Goal: Task Accomplishment & Management: Manage account settings

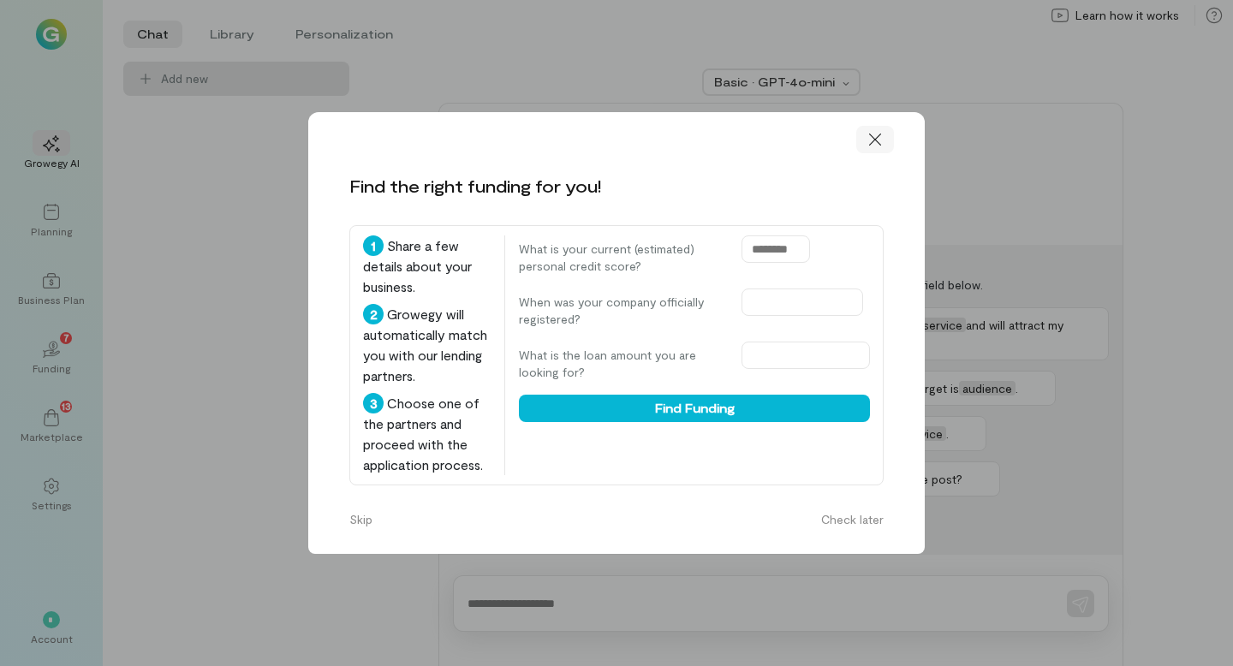
click at [873, 137] on icon at bounding box center [875, 140] width 12 height 12
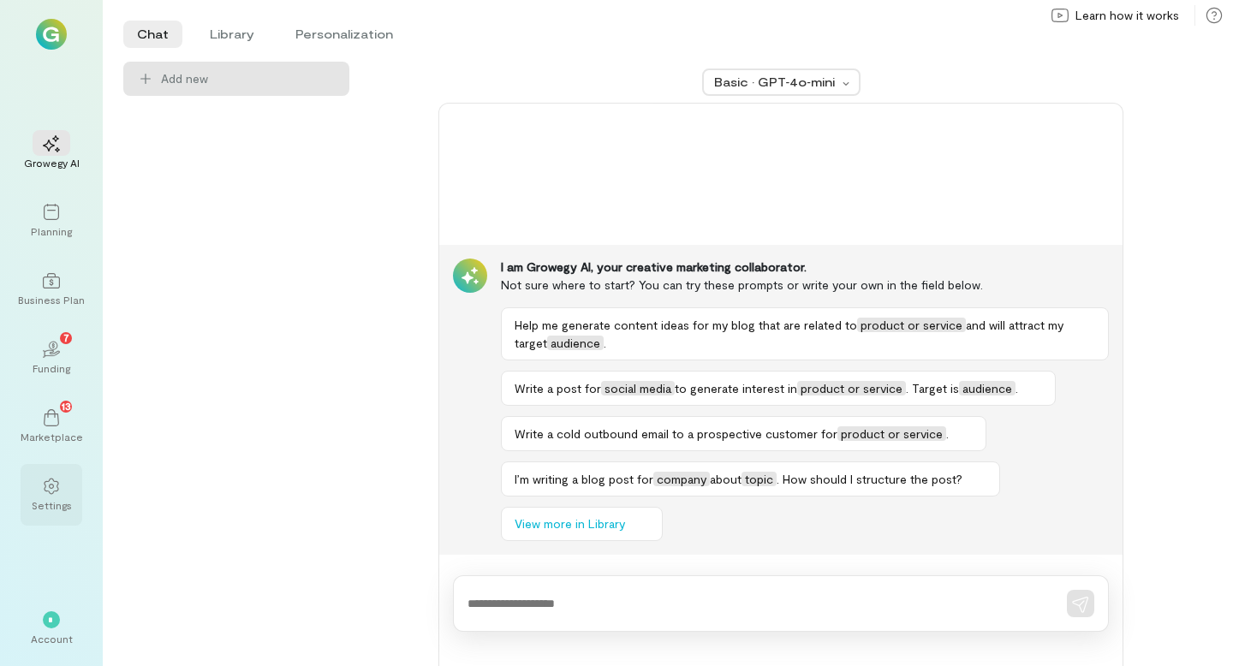
click at [39, 505] on div "Settings" at bounding box center [52, 505] width 40 height 14
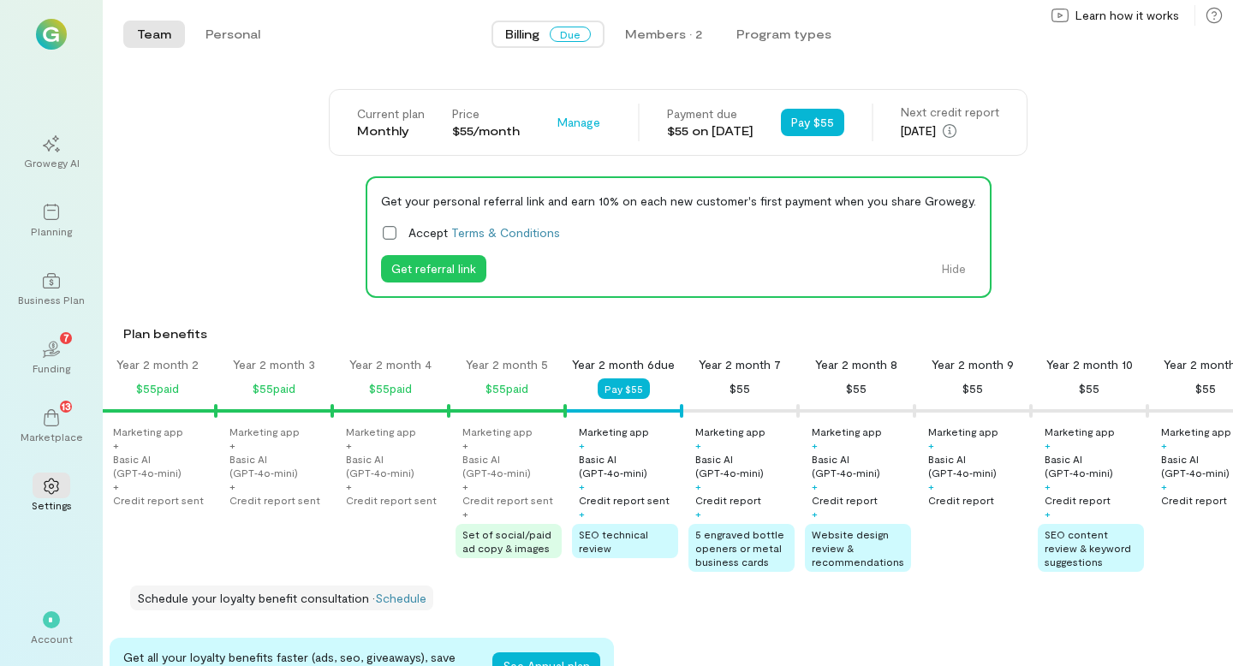
scroll to position [0, 1567]
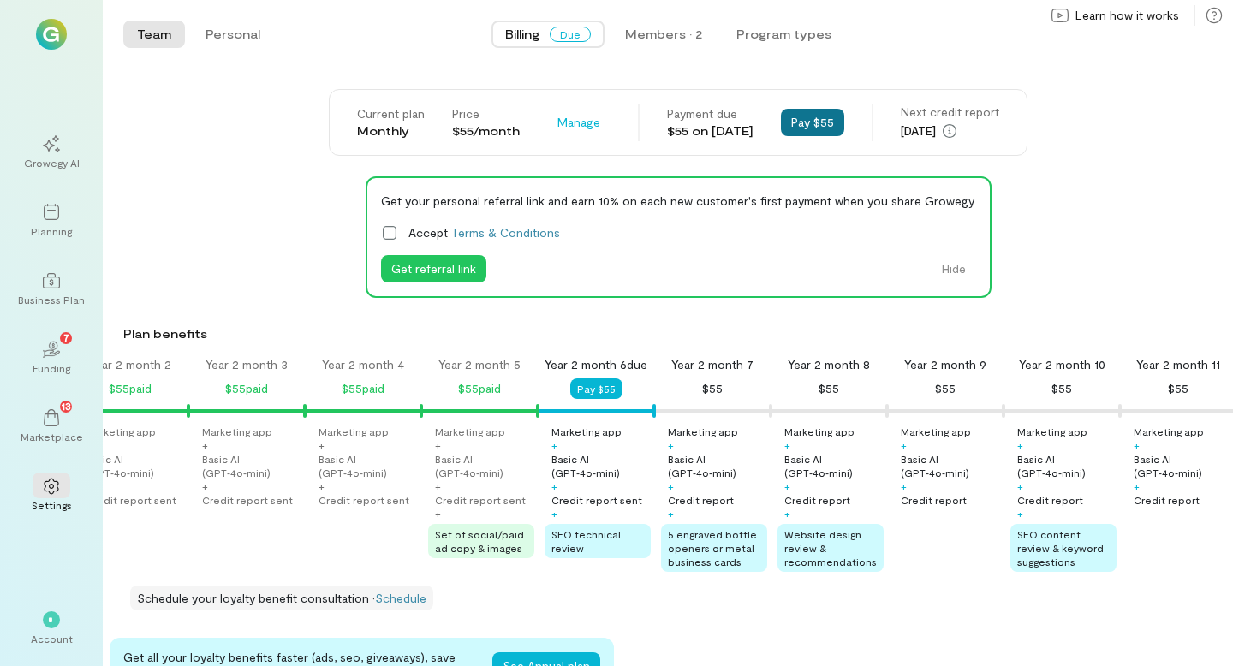
click at [813, 125] on button "Pay $55" at bounding box center [812, 122] width 63 height 27
